Goal: Task Accomplishment & Management: Complete application form

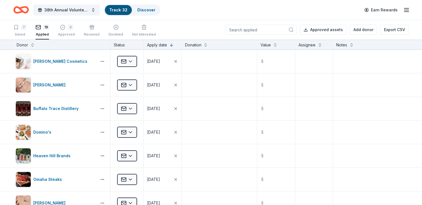
scroll to position [280, 0]
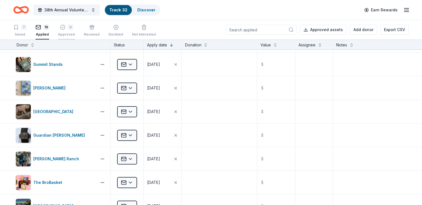
click at [73, 25] on div "4" at bounding box center [71, 27] width 6 height 6
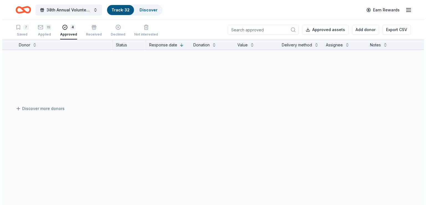
scroll to position [50, 0]
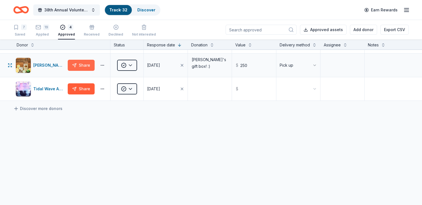
click at [87, 65] on button "Share" at bounding box center [81, 65] width 27 height 11
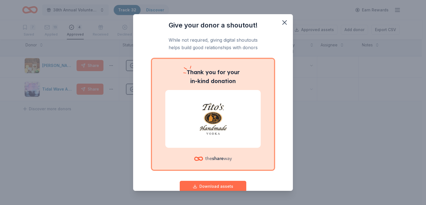
click at [226, 183] on button "Download assets" at bounding box center [213, 186] width 67 height 11
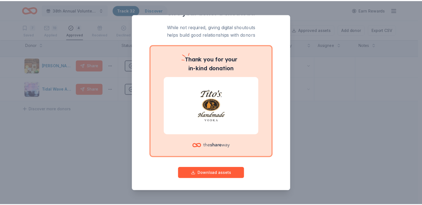
scroll to position [0, 0]
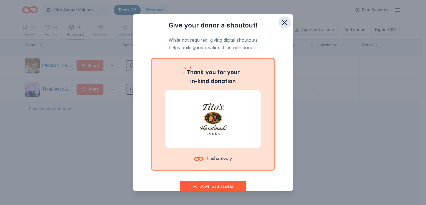
click at [283, 22] on icon "button" at bounding box center [285, 23] width 4 height 4
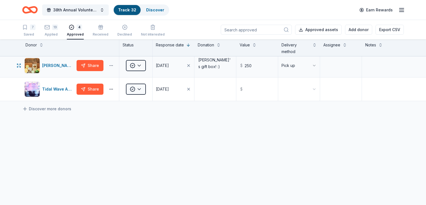
click at [110, 64] on html "38th Annual Volunteer Fire Department Fall Fundraiser Track · 32 Discover Earn …" at bounding box center [213, 102] width 426 height 205
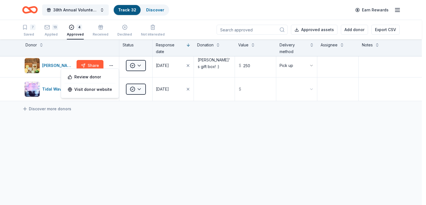
click at [127, 125] on html "38th Annual Volunteer Fire Department Fall Fundraiser Track · 32 Discover Earn …" at bounding box center [213, 102] width 426 height 205
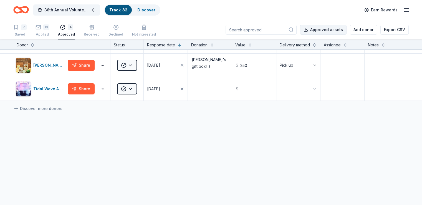
click at [322, 28] on button "Approved assets" at bounding box center [323, 30] width 47 height 10
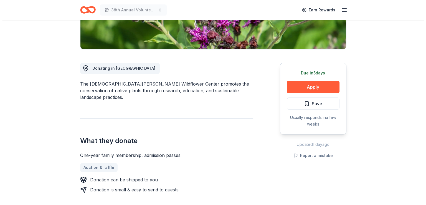
scroll to position [140, 0]
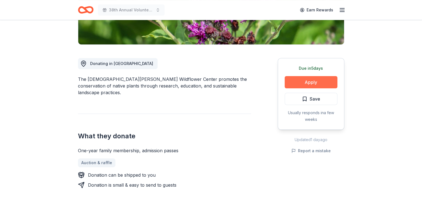
click at [307, 76] on button "Apply" at bounding box center [311, 82] width 53 height 12
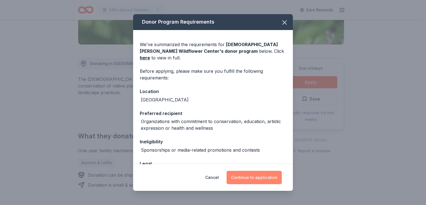
click at [249, 176] on button "Continue to application" at bounding box center [254, 177] width 55 height 13
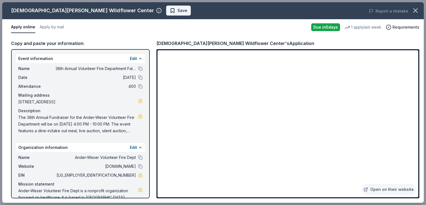
click at [170, 9] on span "Save" at bounding box center [178, 10] width 17 height 7
